Goal: Obtain resource: Obtain resource

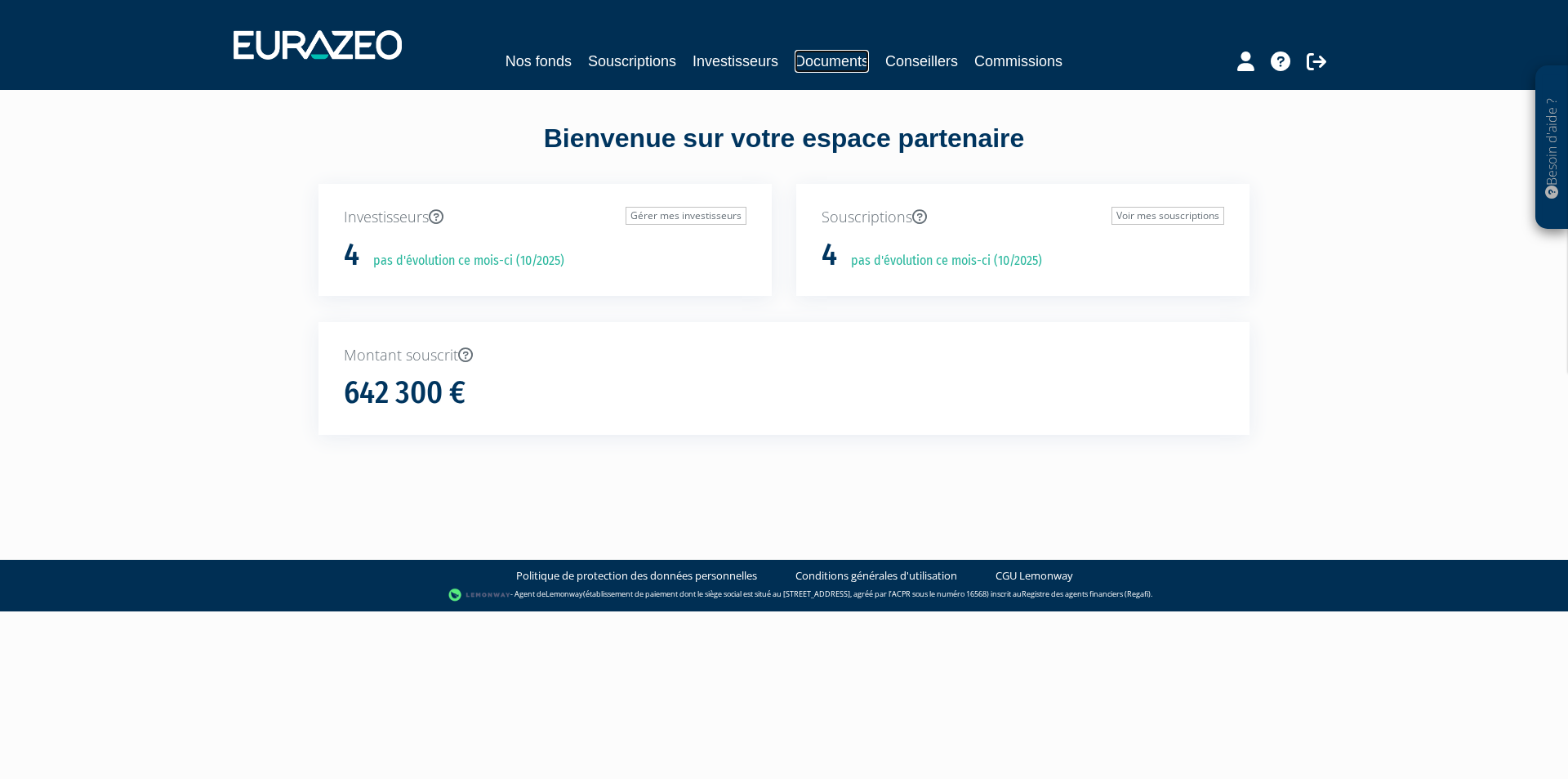
click at [851, 61] on link "Documents" at bounding box center [831, 61] width 75 height 23
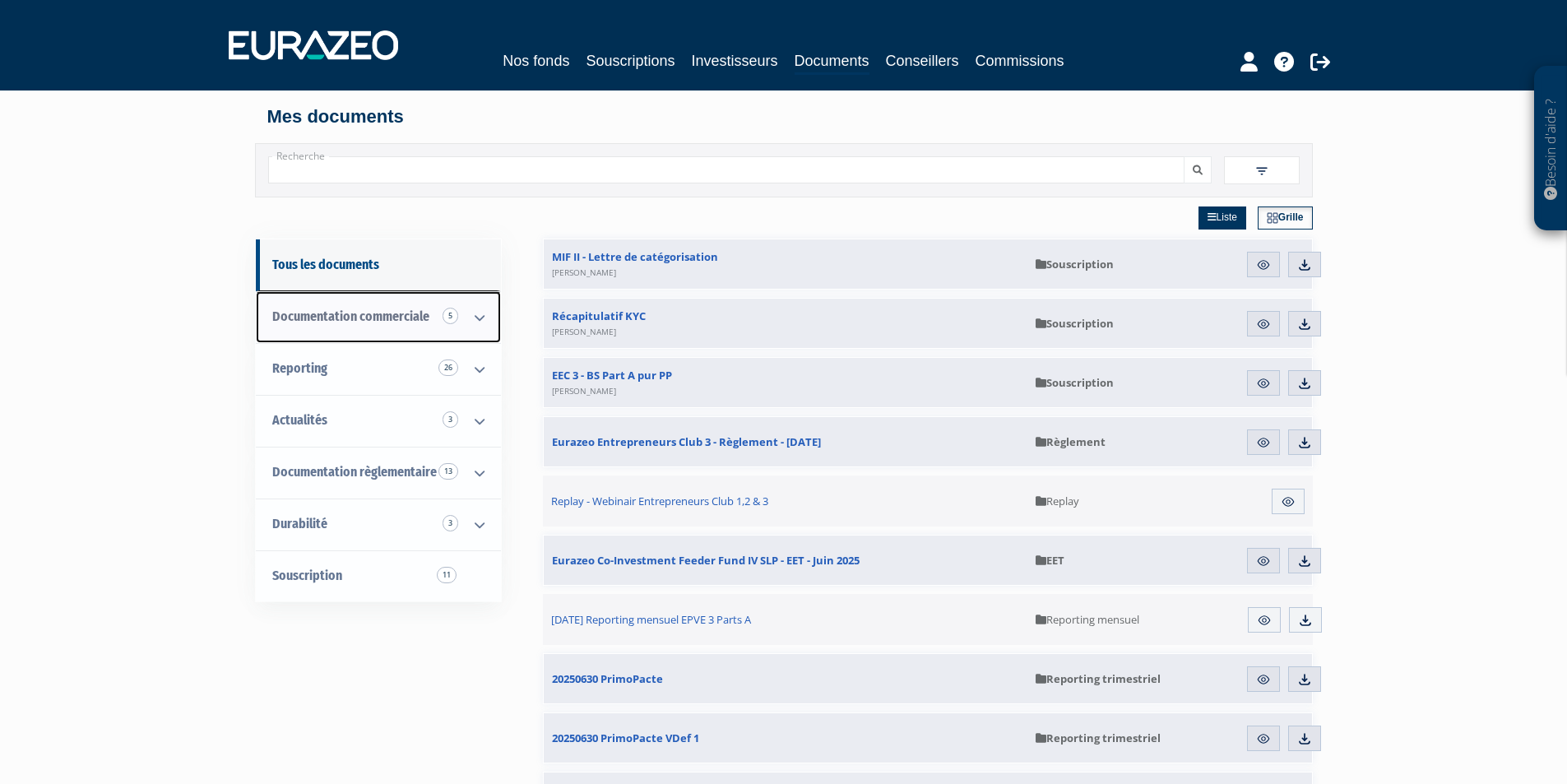
click at [422, 316] on span "Documentation commerciale 5" at bounding box center [351, 316] width 157 height 16
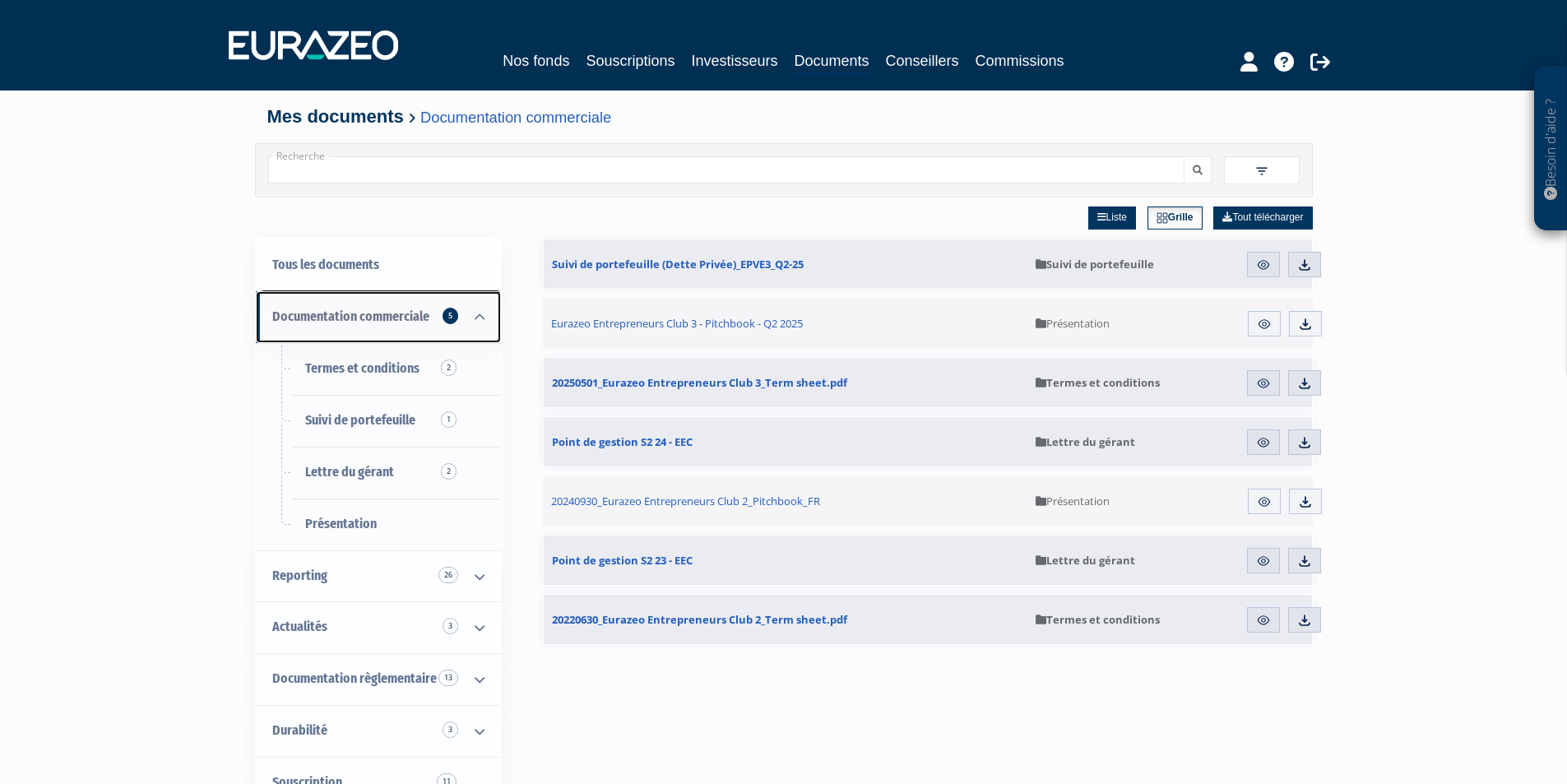
click at [464, 316] on icon at bounding box center [480, 318] width 42 height 51
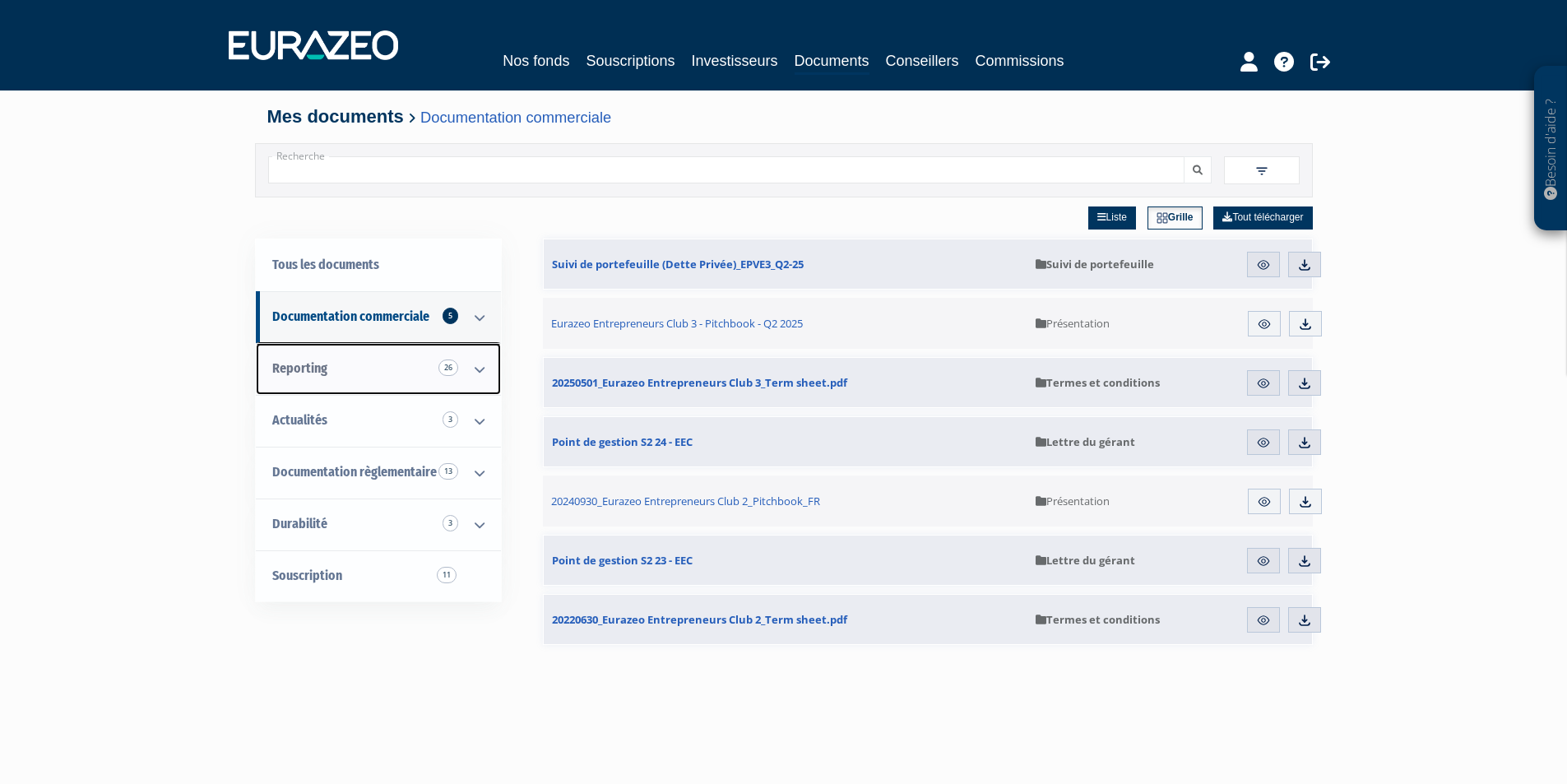
click at [474, 379] on icon at bounding box center [480, 369] width 42 height 51
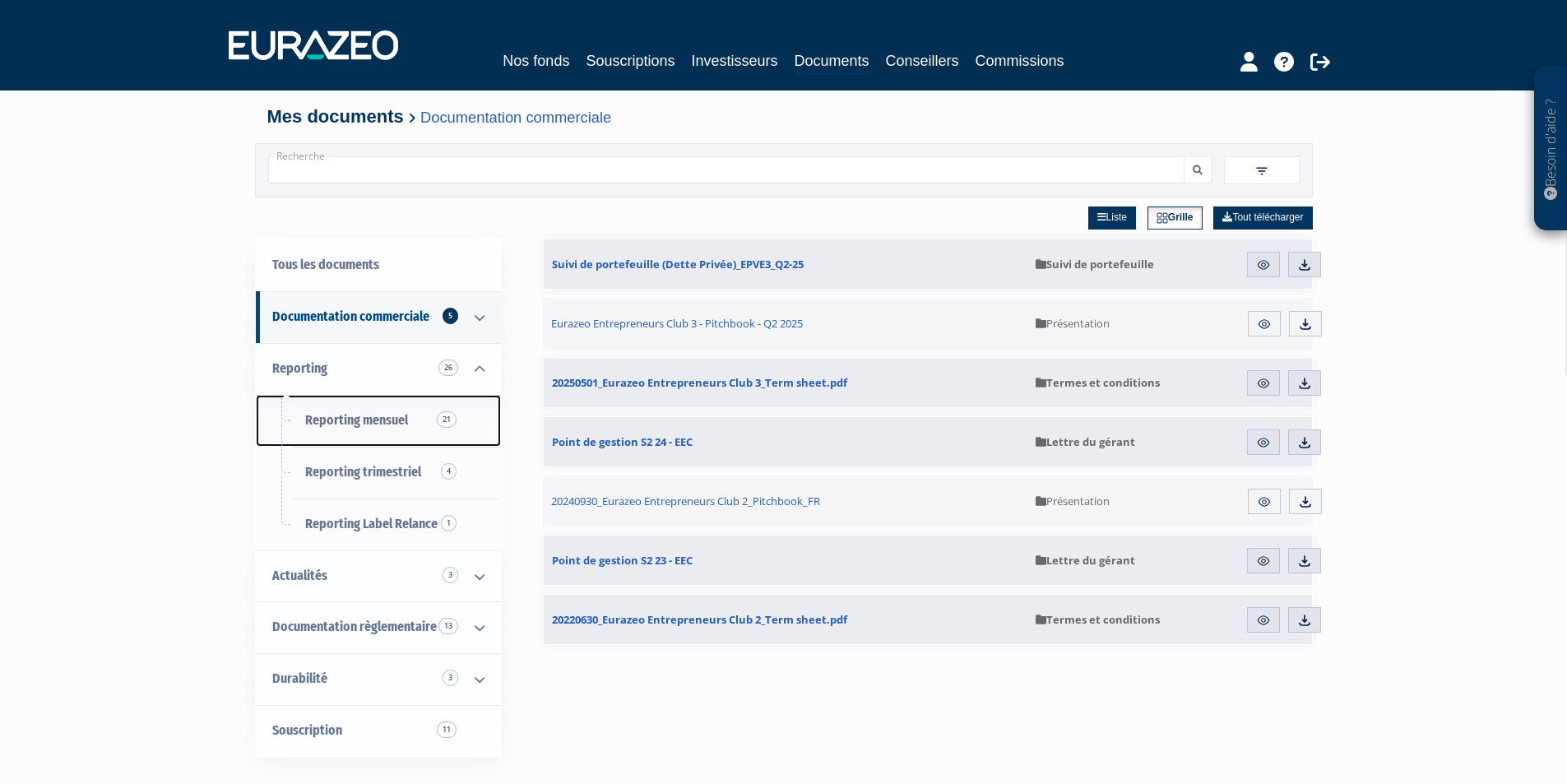
click at [405, 423] on span "Reporting mensuel 21" at bounding box center [357, 420] width 102 height 16
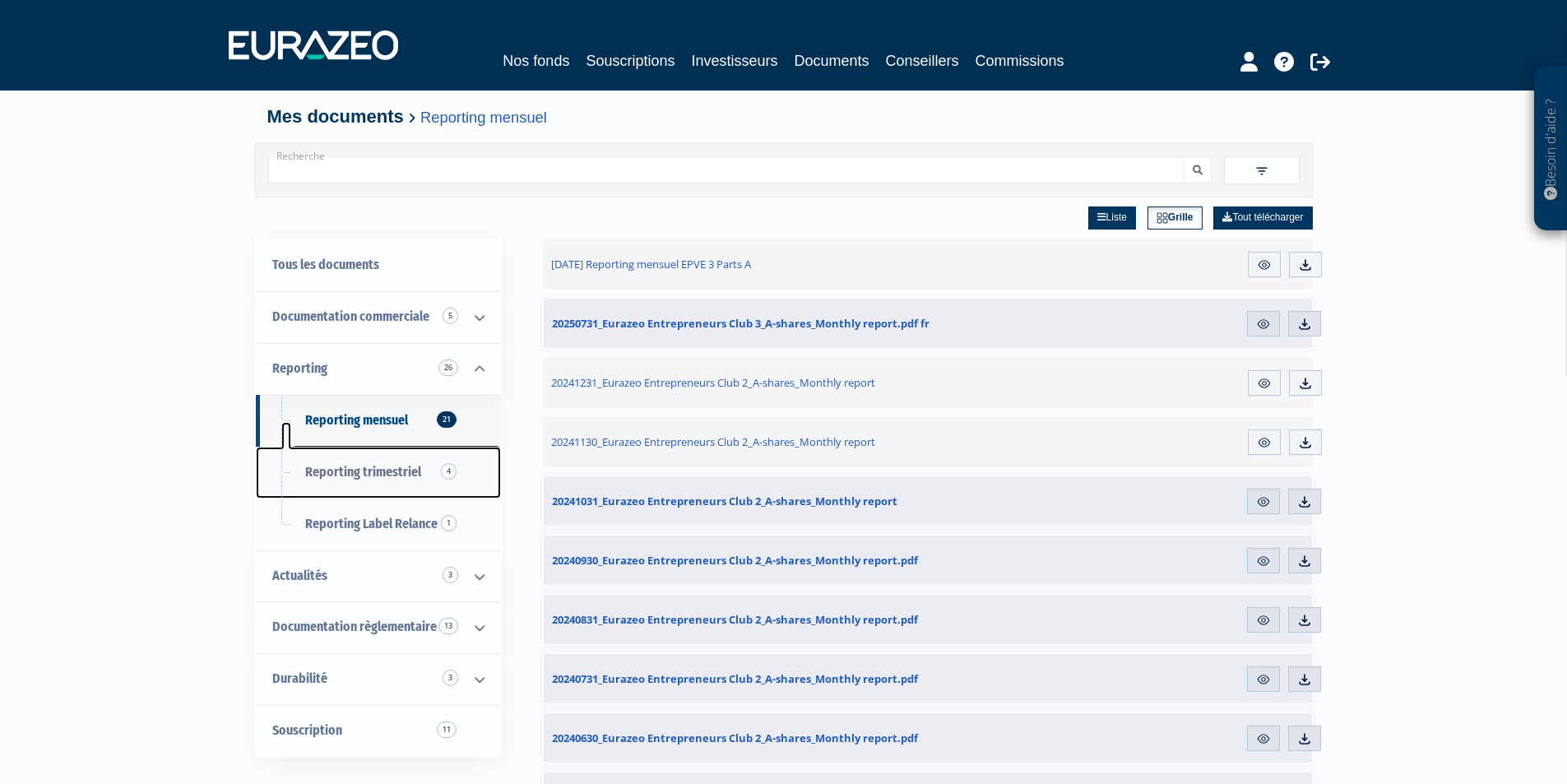
click at [436, 481] on link "Reporting trimestriel 4" at bounding box center [379, 472] width 246 height 52
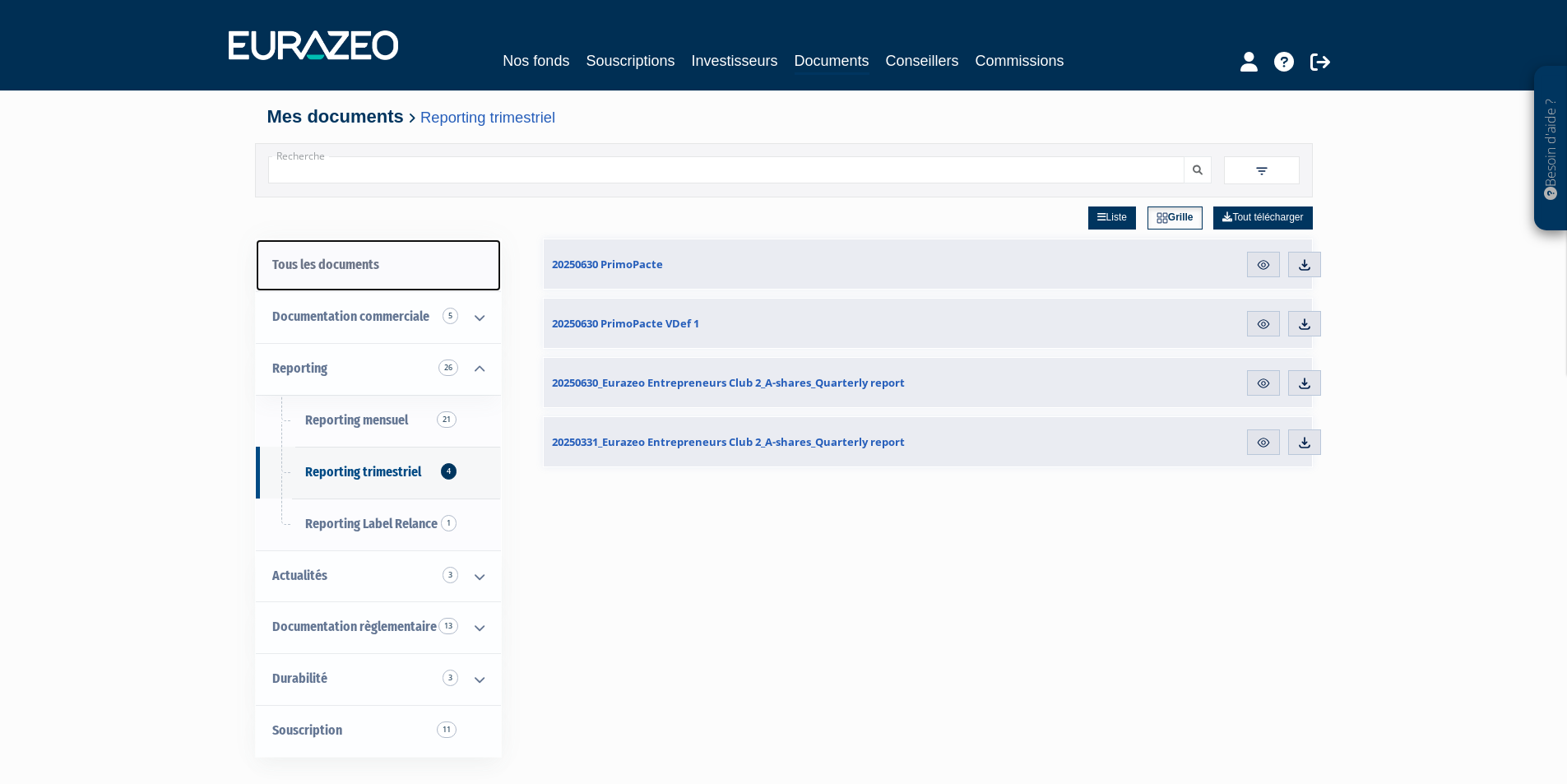
click at [349, 267] on link "Tous les documents" at bounding box center [379, 265] width 246 height 52
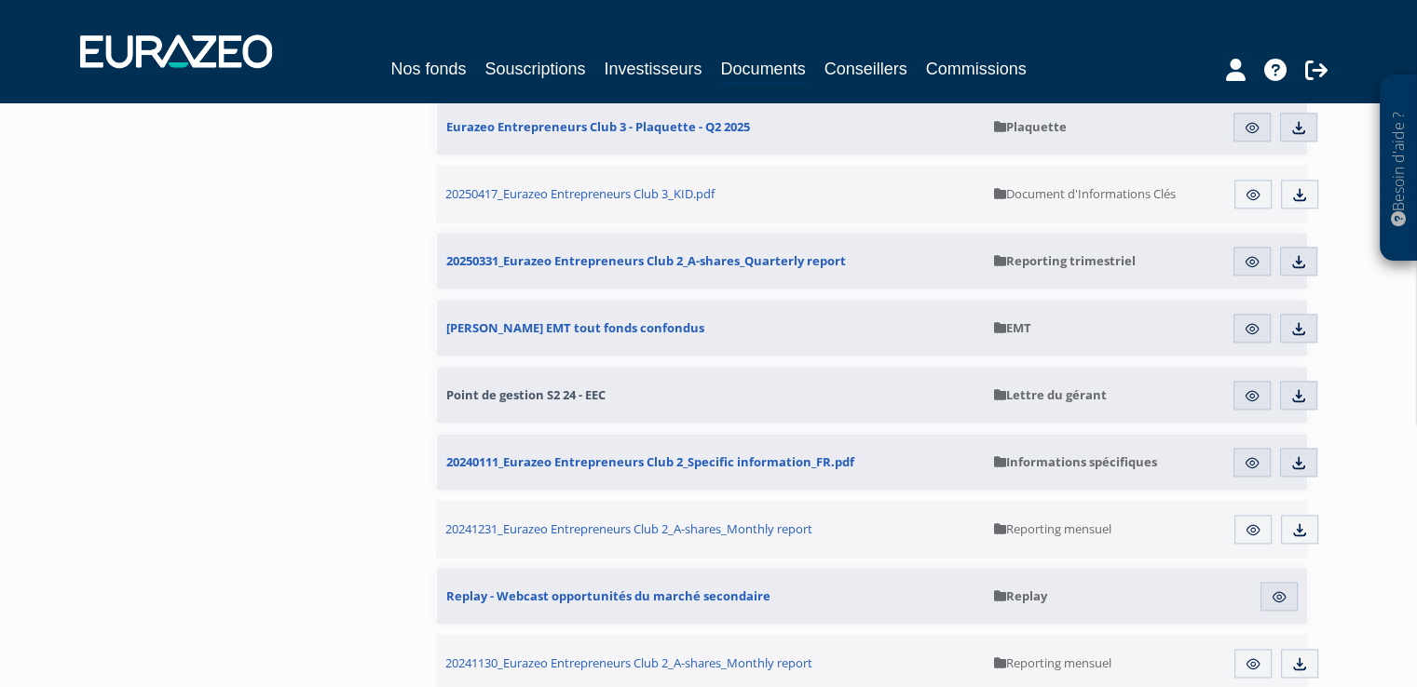
scroll to position [1956, 0]
